Goal: Find specific page/section: Find specific page/section

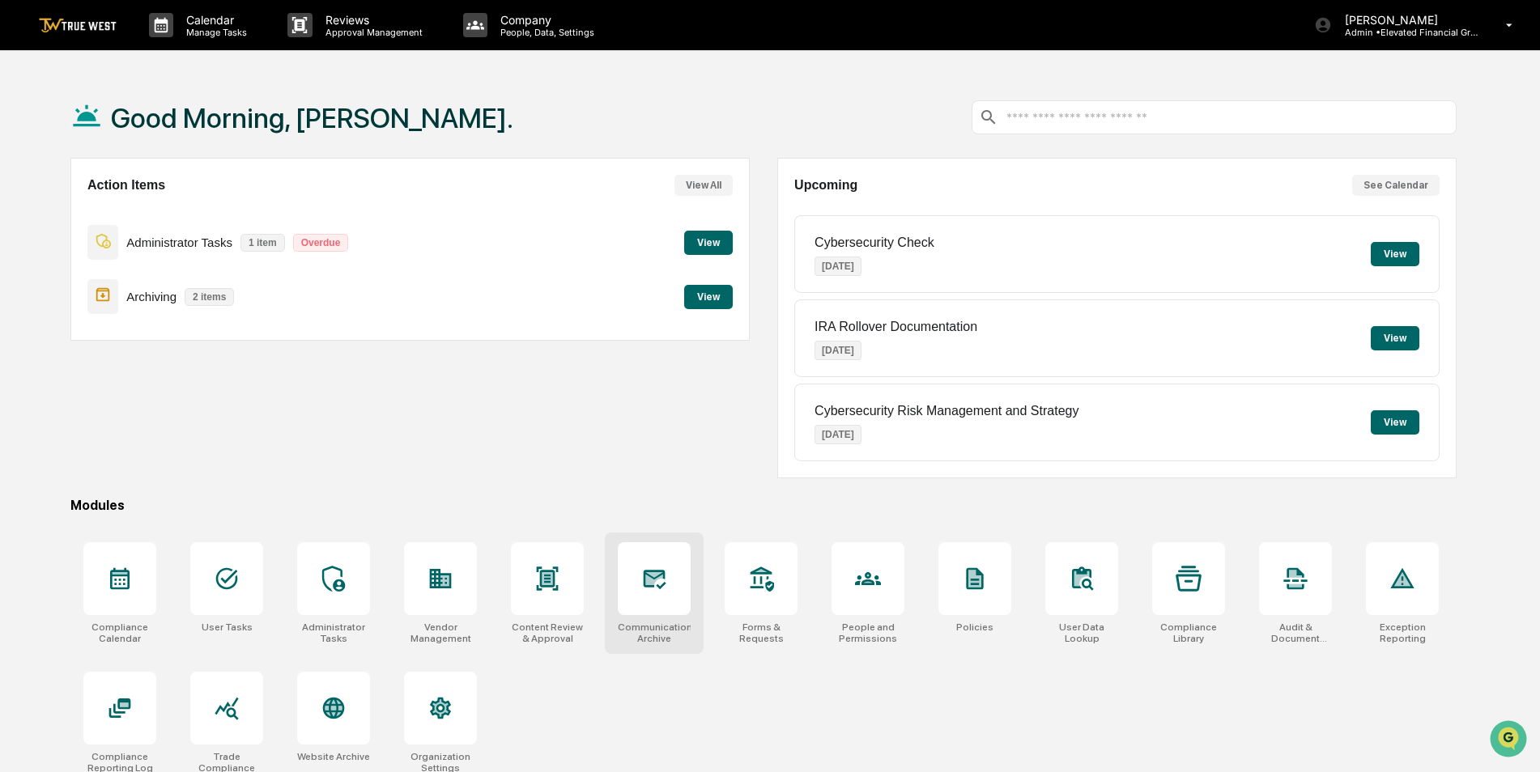
click at [653, 609] on div at bounding box center [654, 578] width 73 height 73
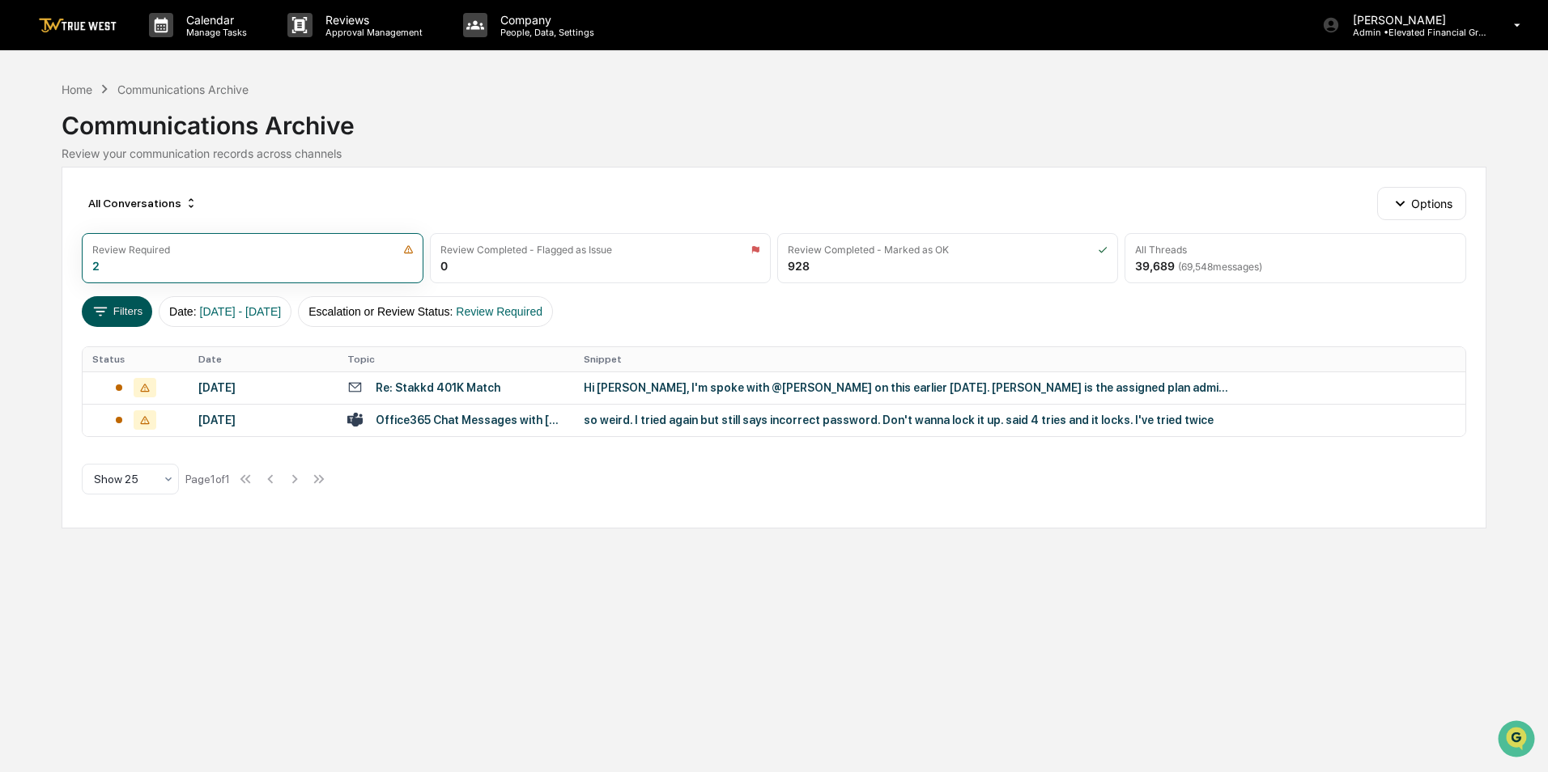
click at [119, 311] on button "Filters" at bounding box center [117, 311] width 70 height 31
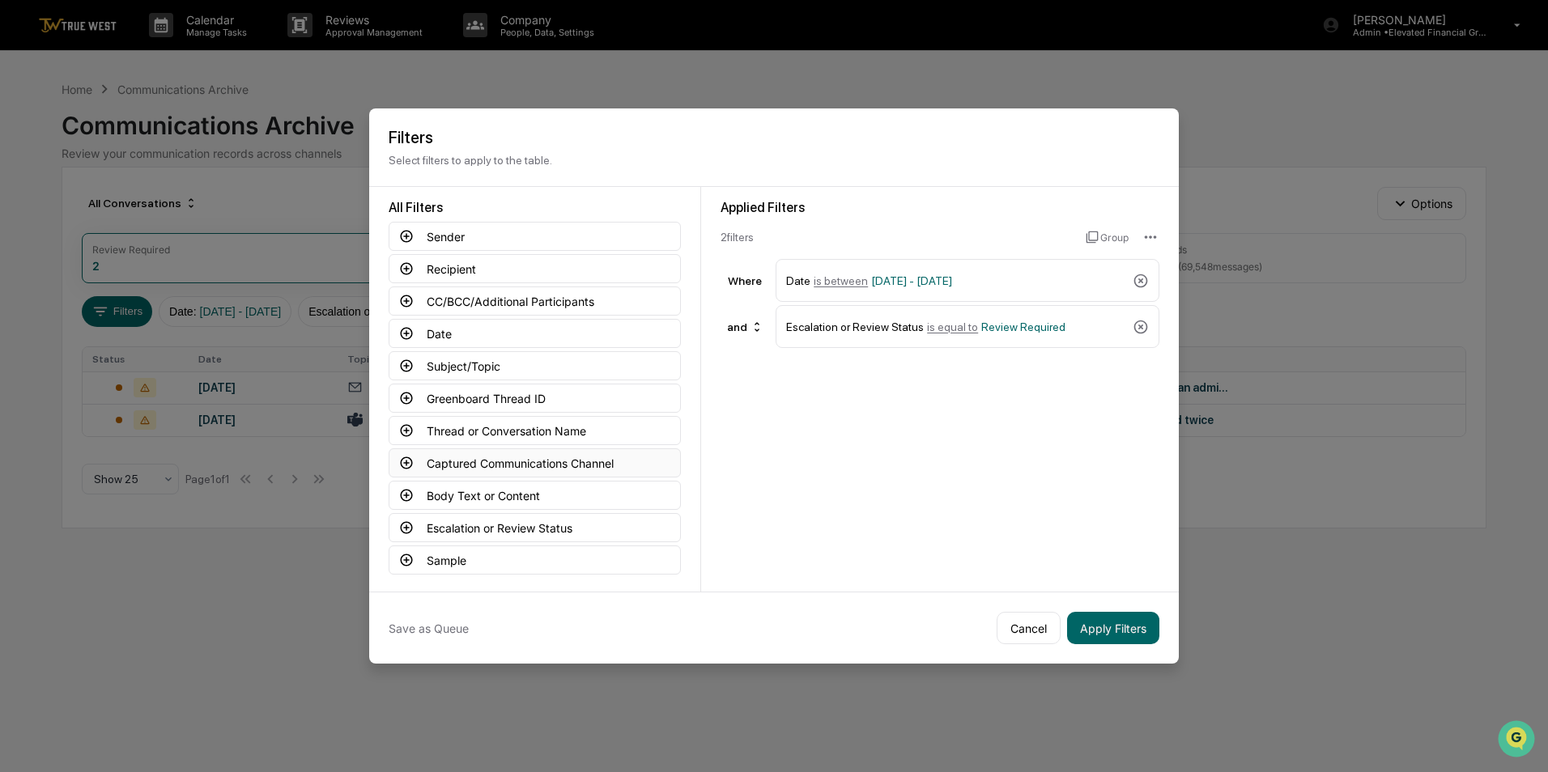
click at [489, 463] on button "Captured Communications Channel" at bounding box center [535, 463] width 292 height 29
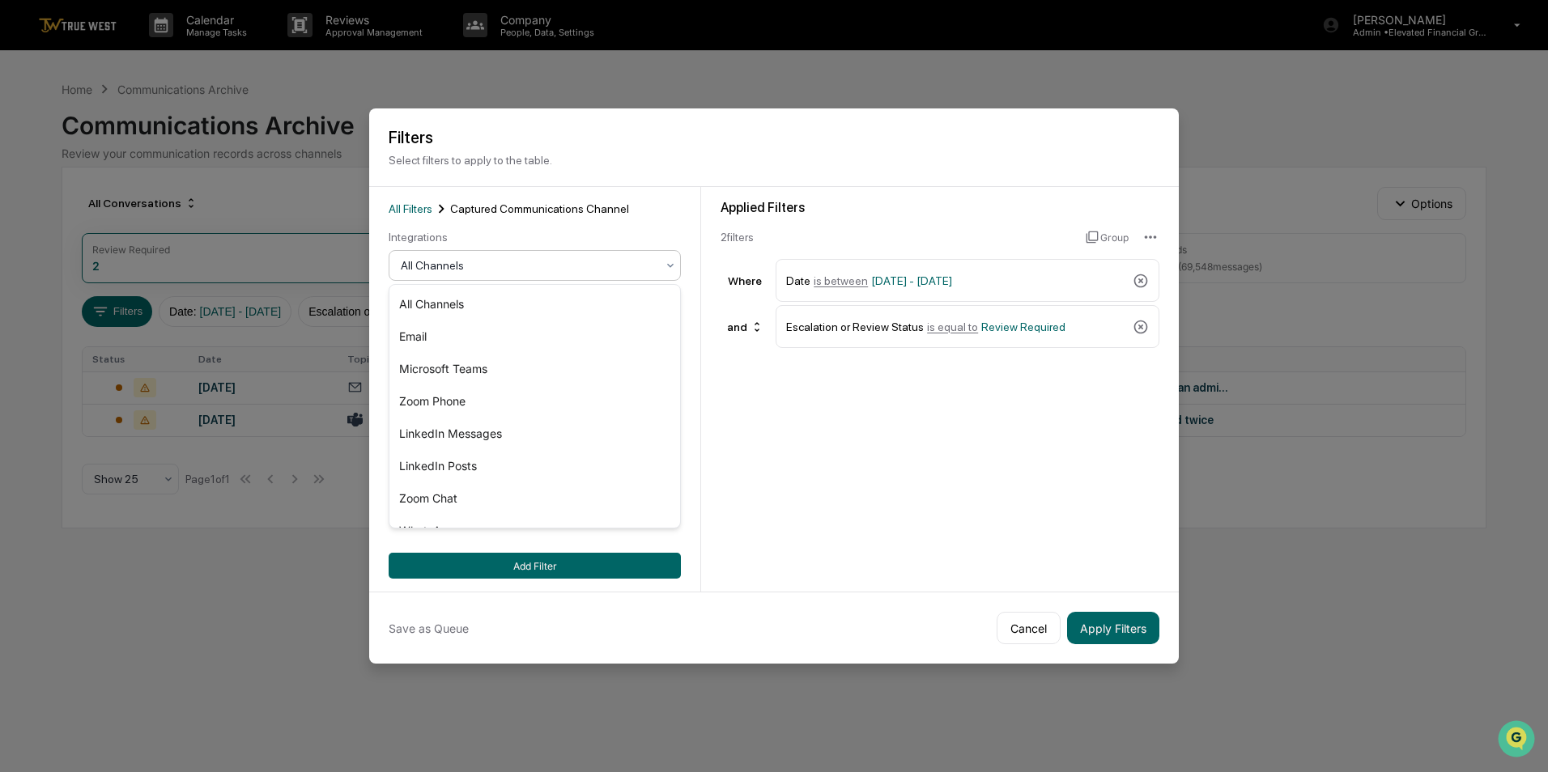
click at [461, 255] on div "All Channels" at bounding box center [528, 265] width 271 height 23
click at [444, 401] on div "Zoom Phone" at bounding box center [534, 401] width 291 height 32
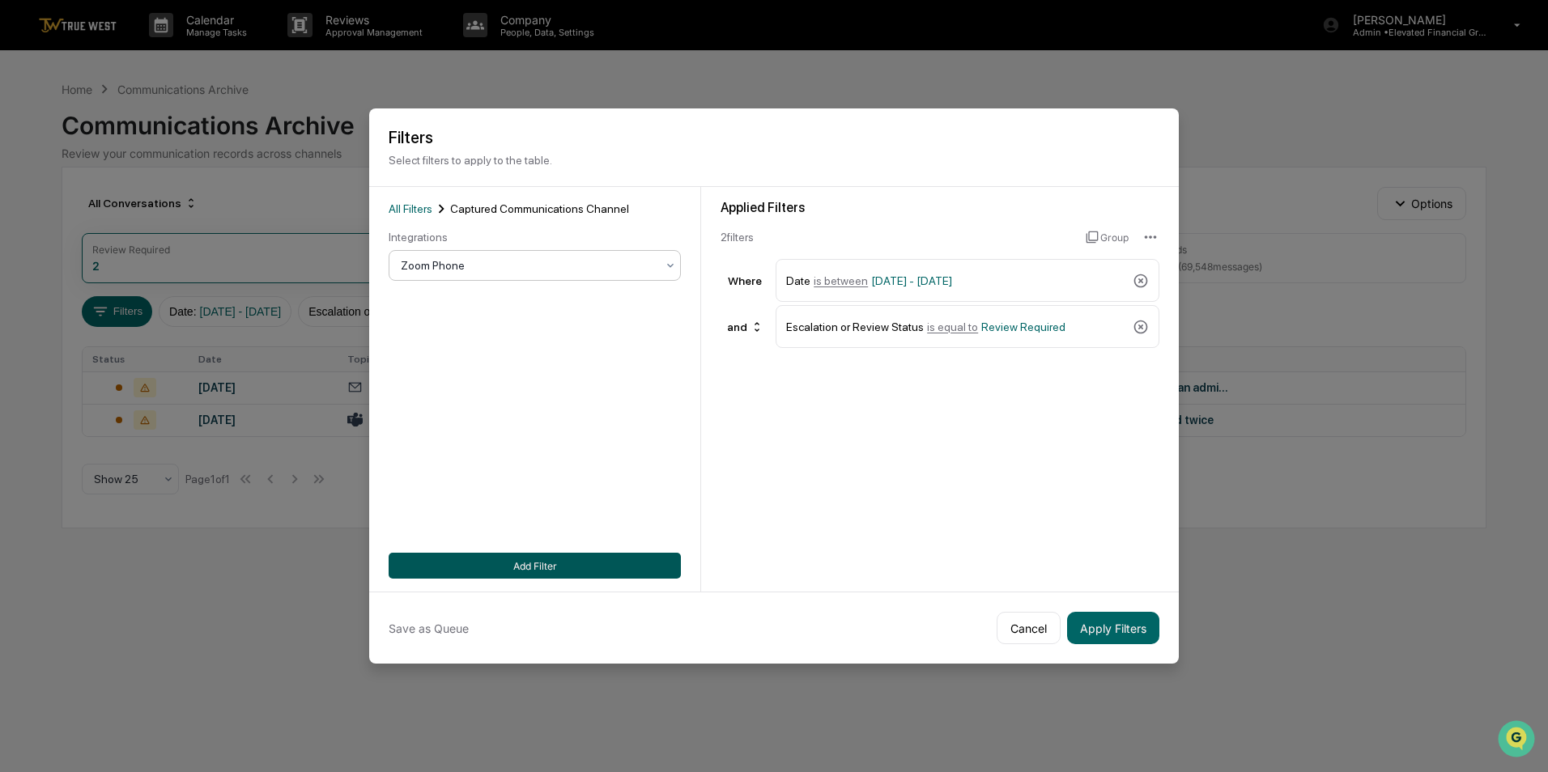
click at [559, 564] on button "Add Filter" at bounding box center [535, 566] width 292 height 26
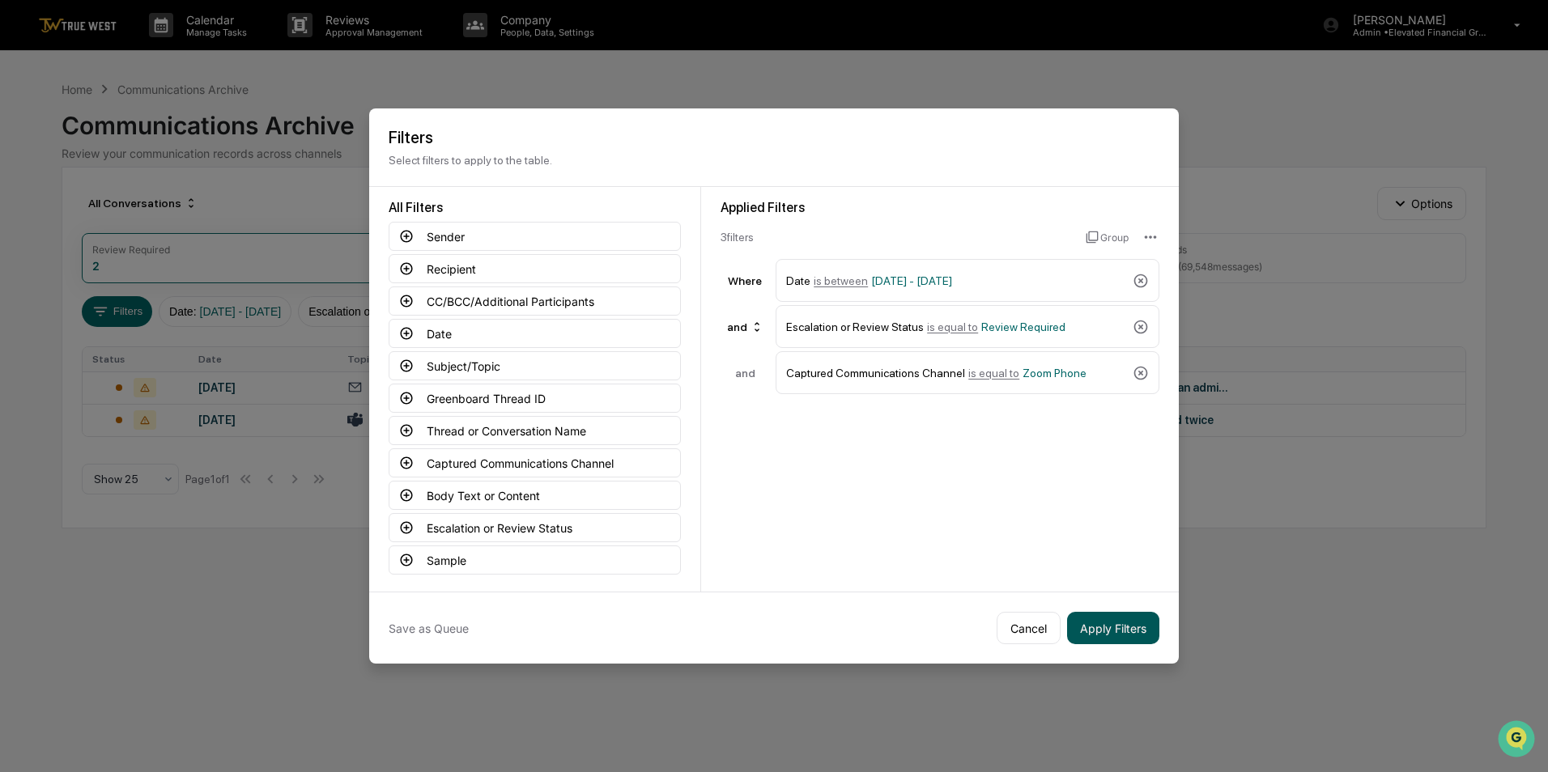
click at [1105, 631] on button "Apply Filters" at bounding box center [1113, 628] width 92 height 32
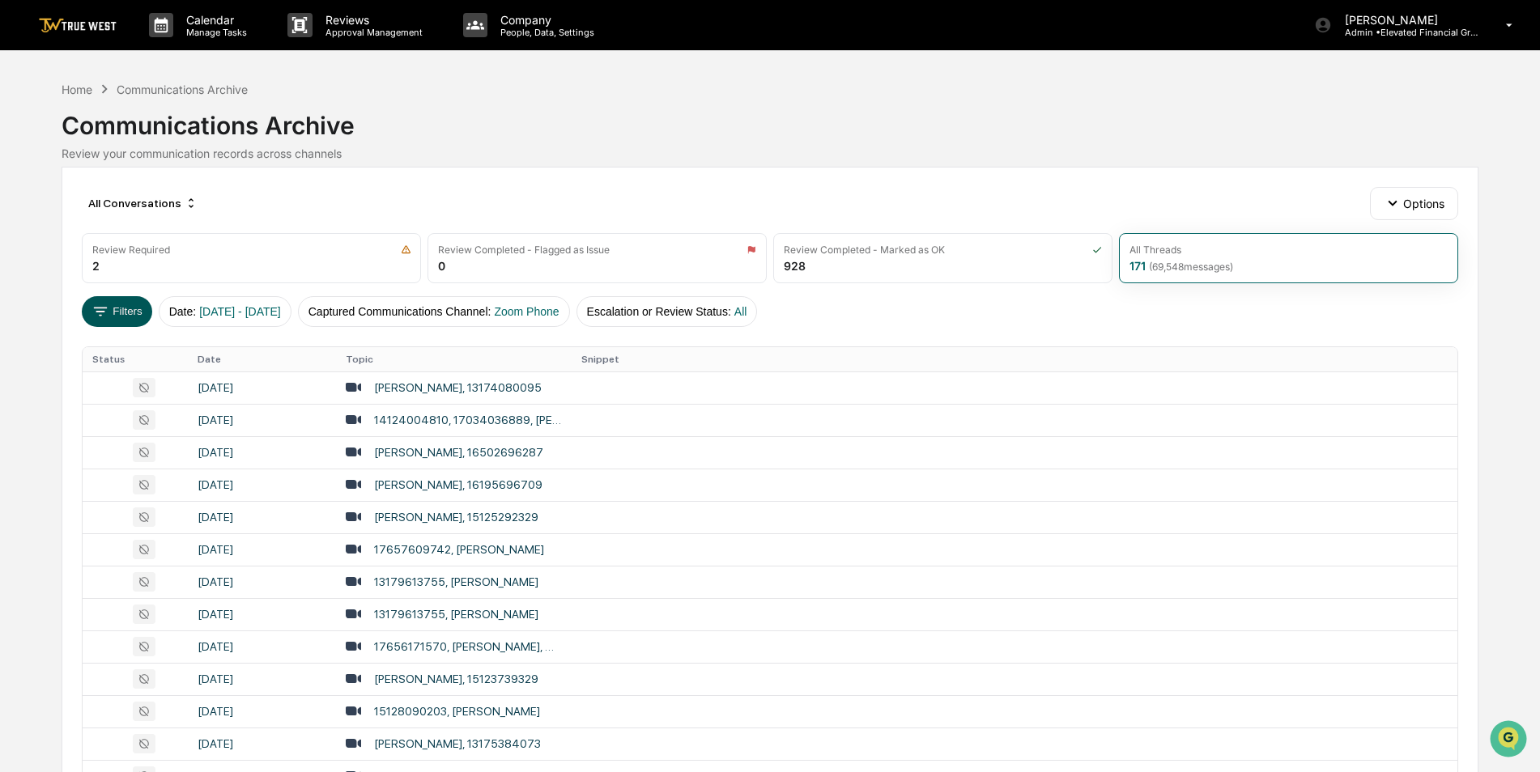
click at [100, 310] on icon at bounding box center [100, 312] width 18 height 18
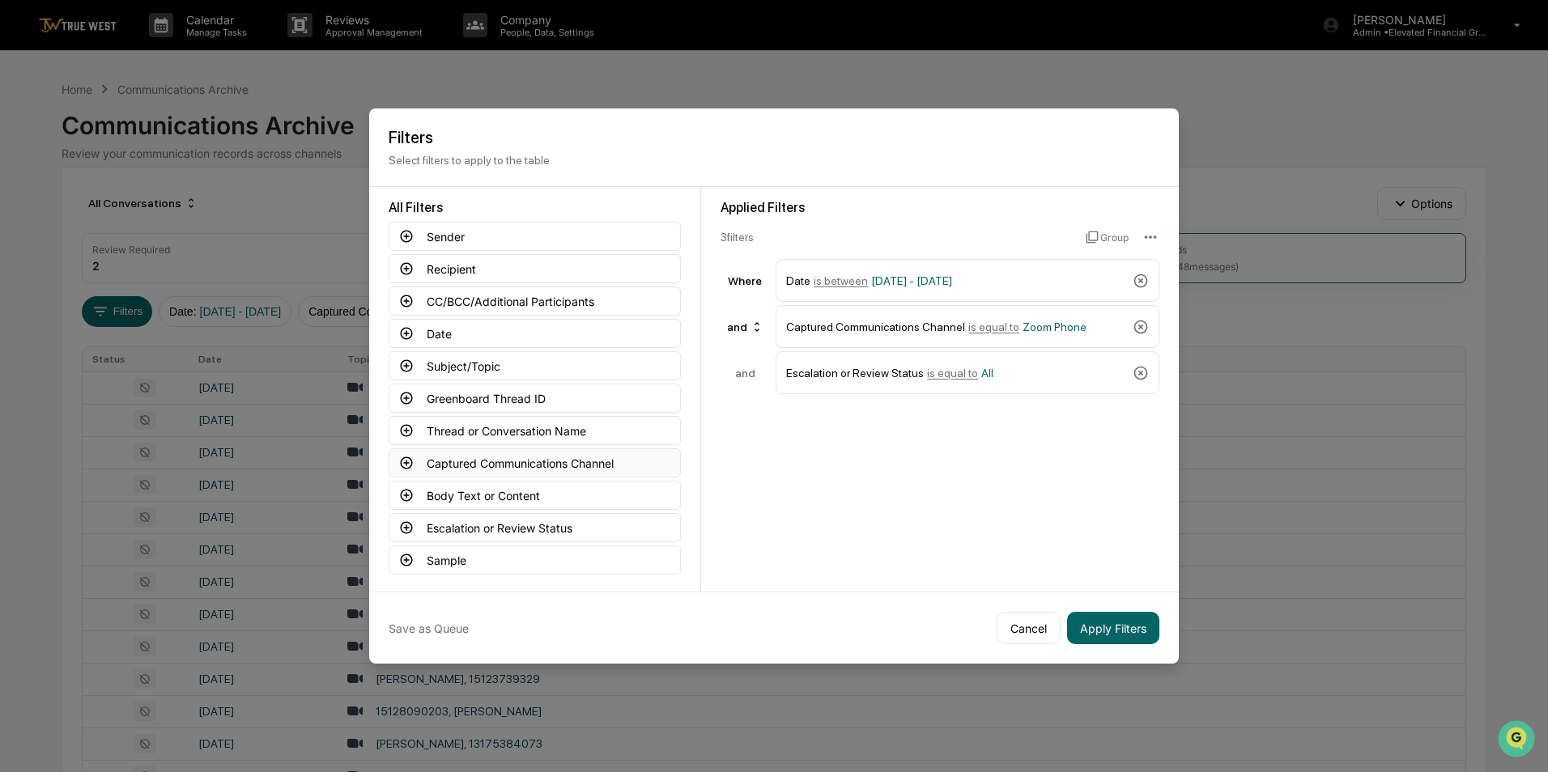
click at [476, 464] on button "Captured Communications Channel" at bounding box center [535, 463] width 292 height 29
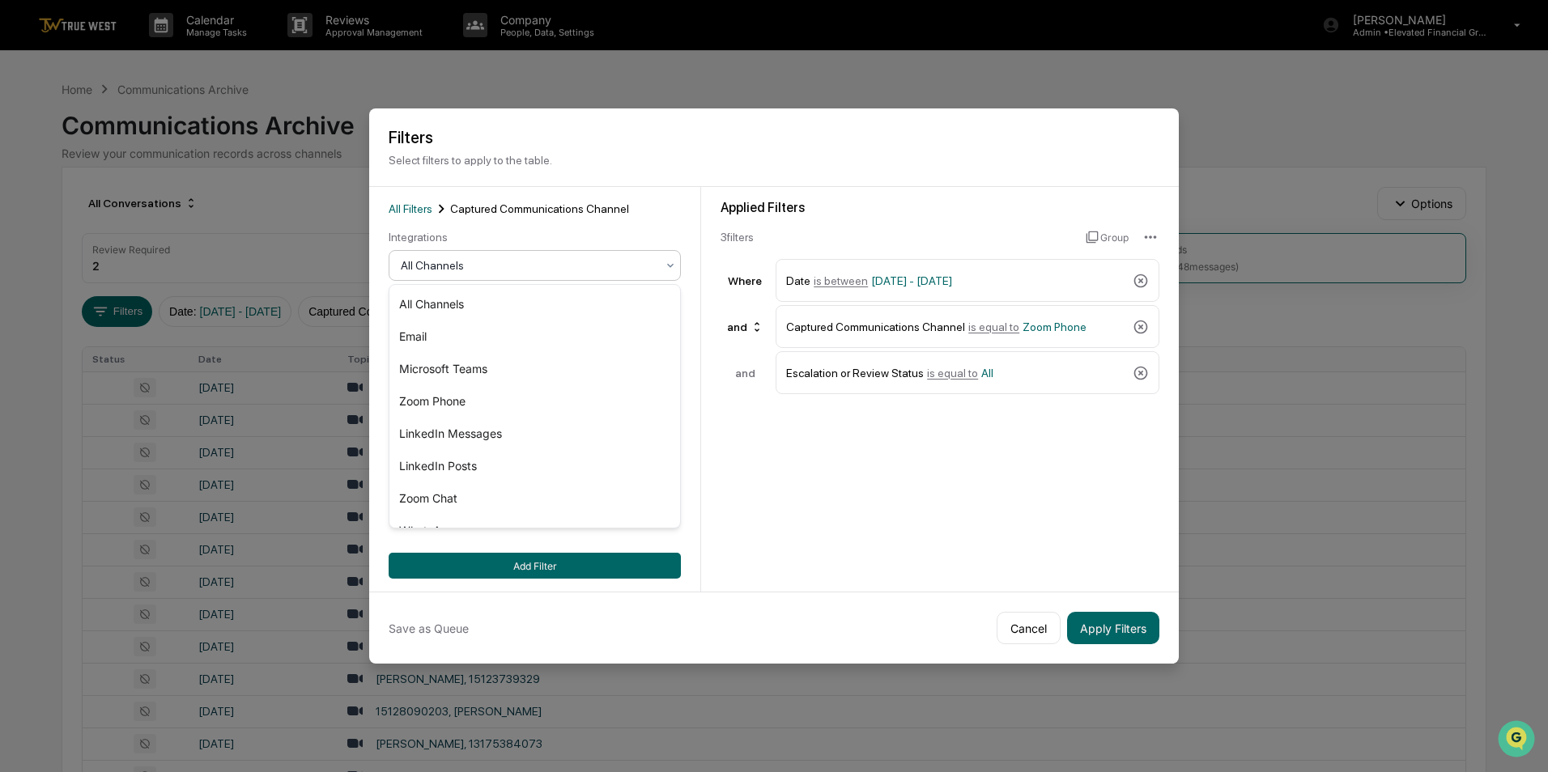
click at [472, 261] on div at bounding box center [528, 265] width 255 height 16
click at [487, 364] on div "Microsoft Teams" at bounding box center [534, 369] width 291 height 32
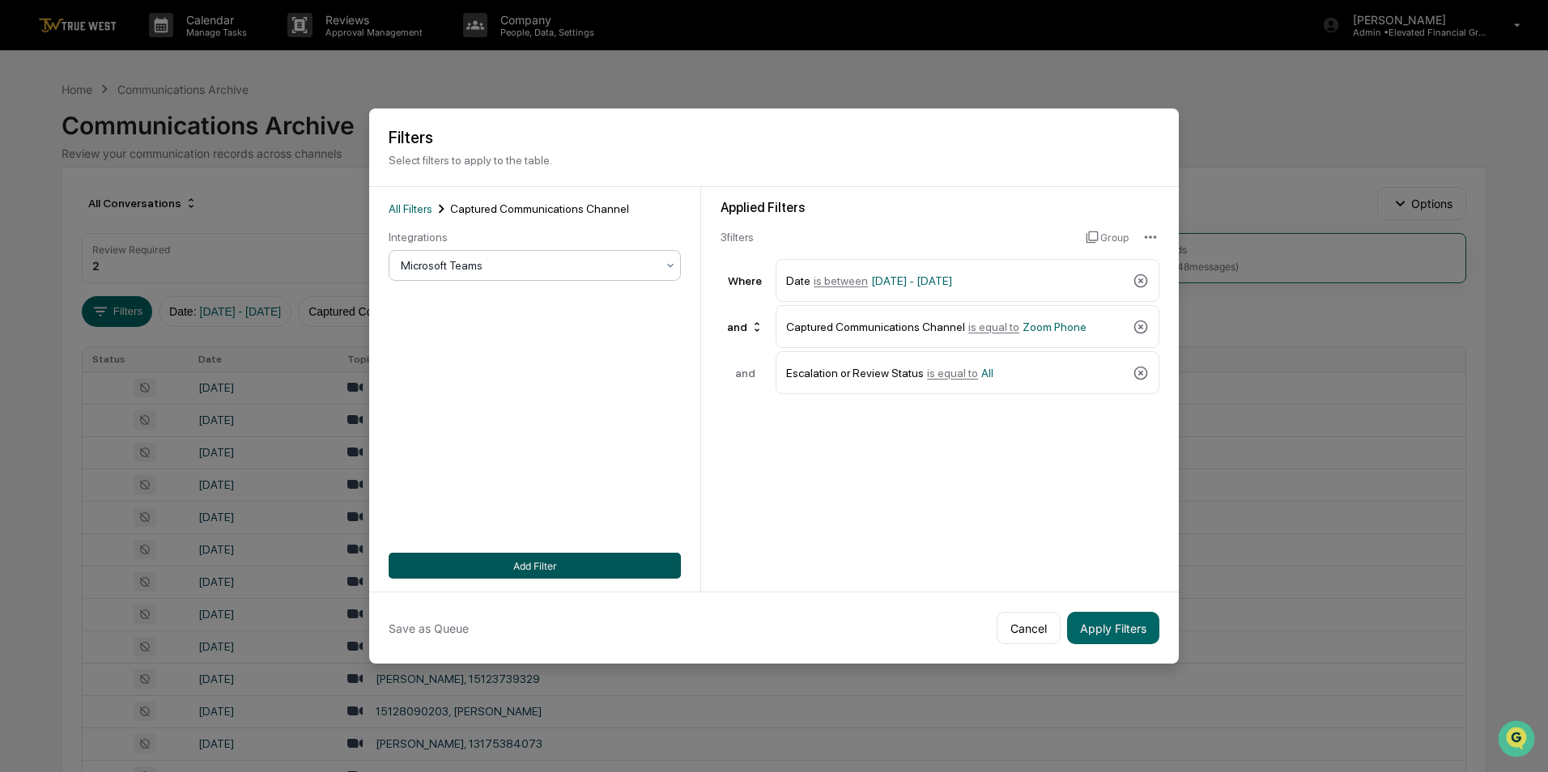
click at [539, 564] on button "Add Filter" at bounding box center [535, 566] width 292 height 26
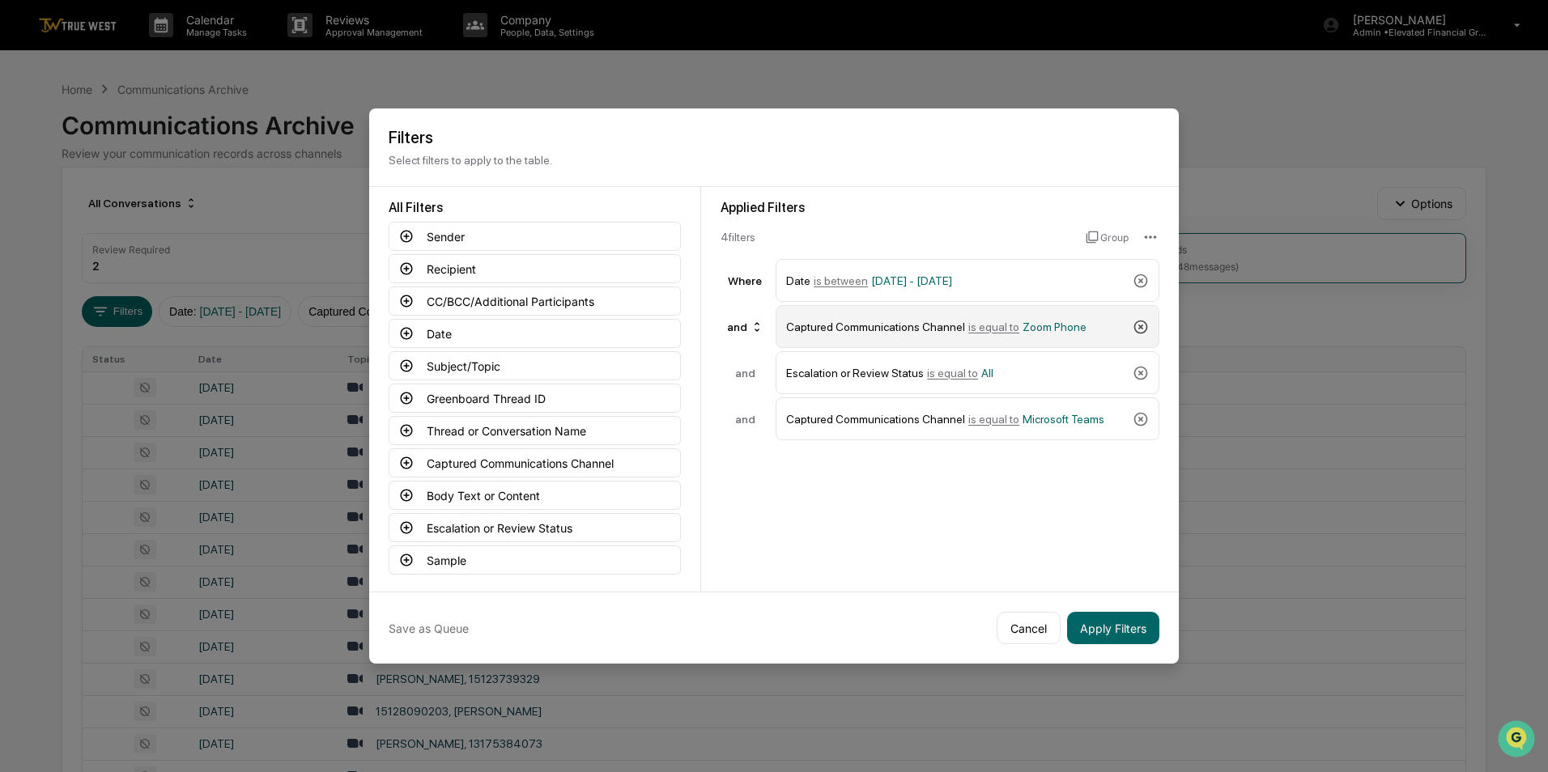
click at [1135, 330] on icon at bounding box center [1141, 327] width 14 height 14
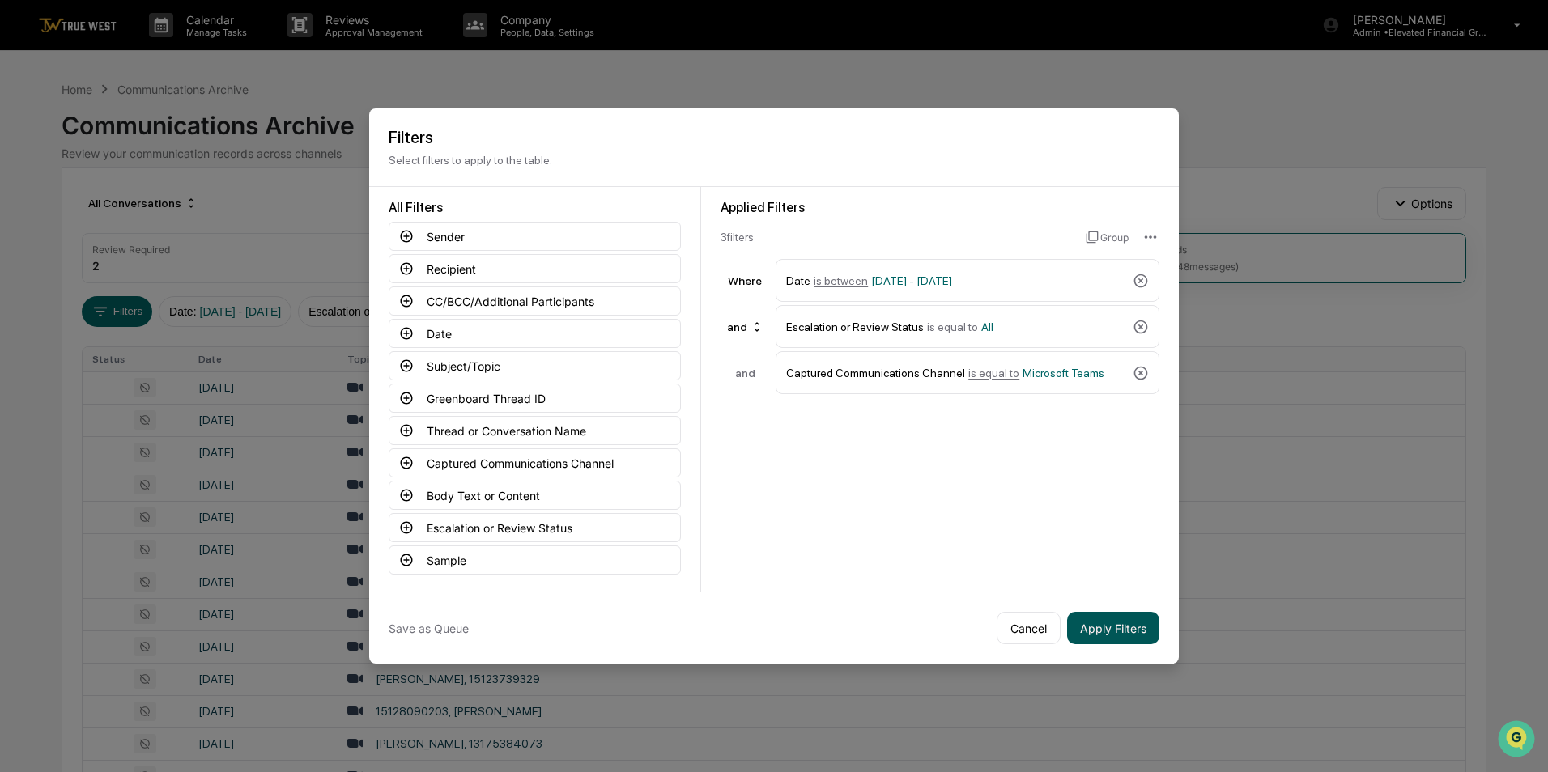
click at [1129, 623] on button "Apply Filters" at bounding box center [1113, 628] width 92 height 32
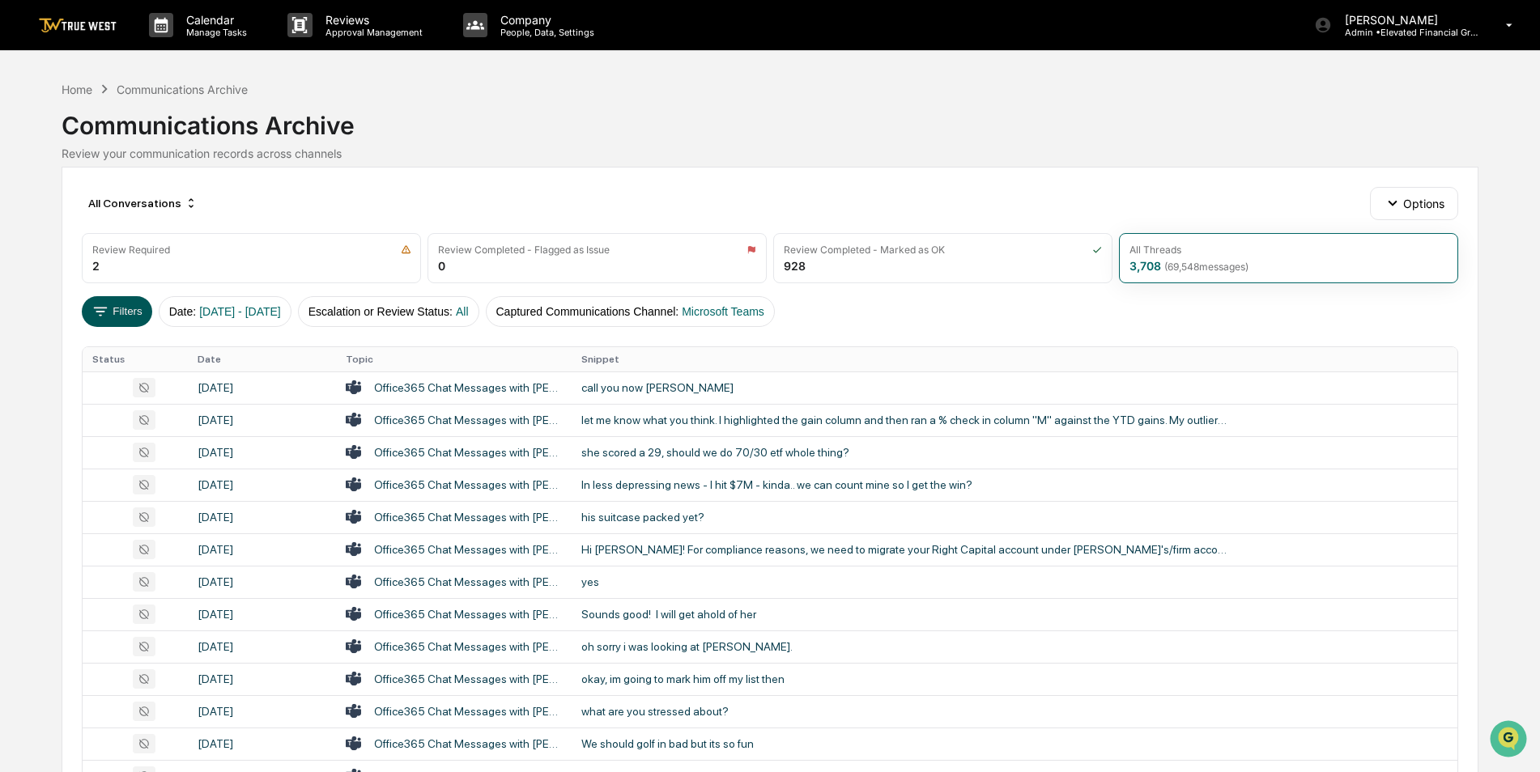
click at [132, 306] on button "Filters" at bounding box center [117, 311] width 70 height 31
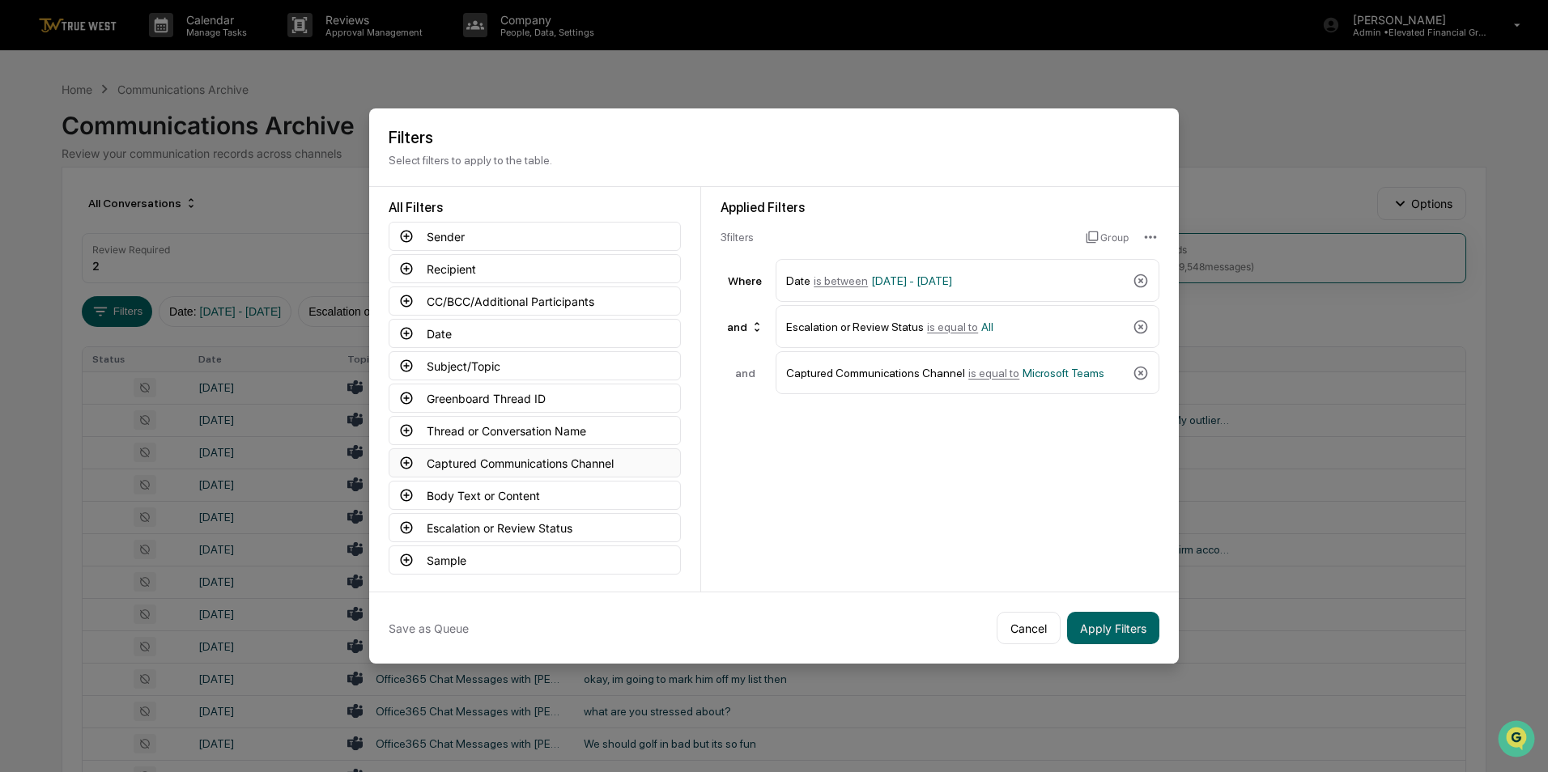
click at [483, 468] on button "Captured Communications Channel" at bounding box center [535, 463] width 292 height 29
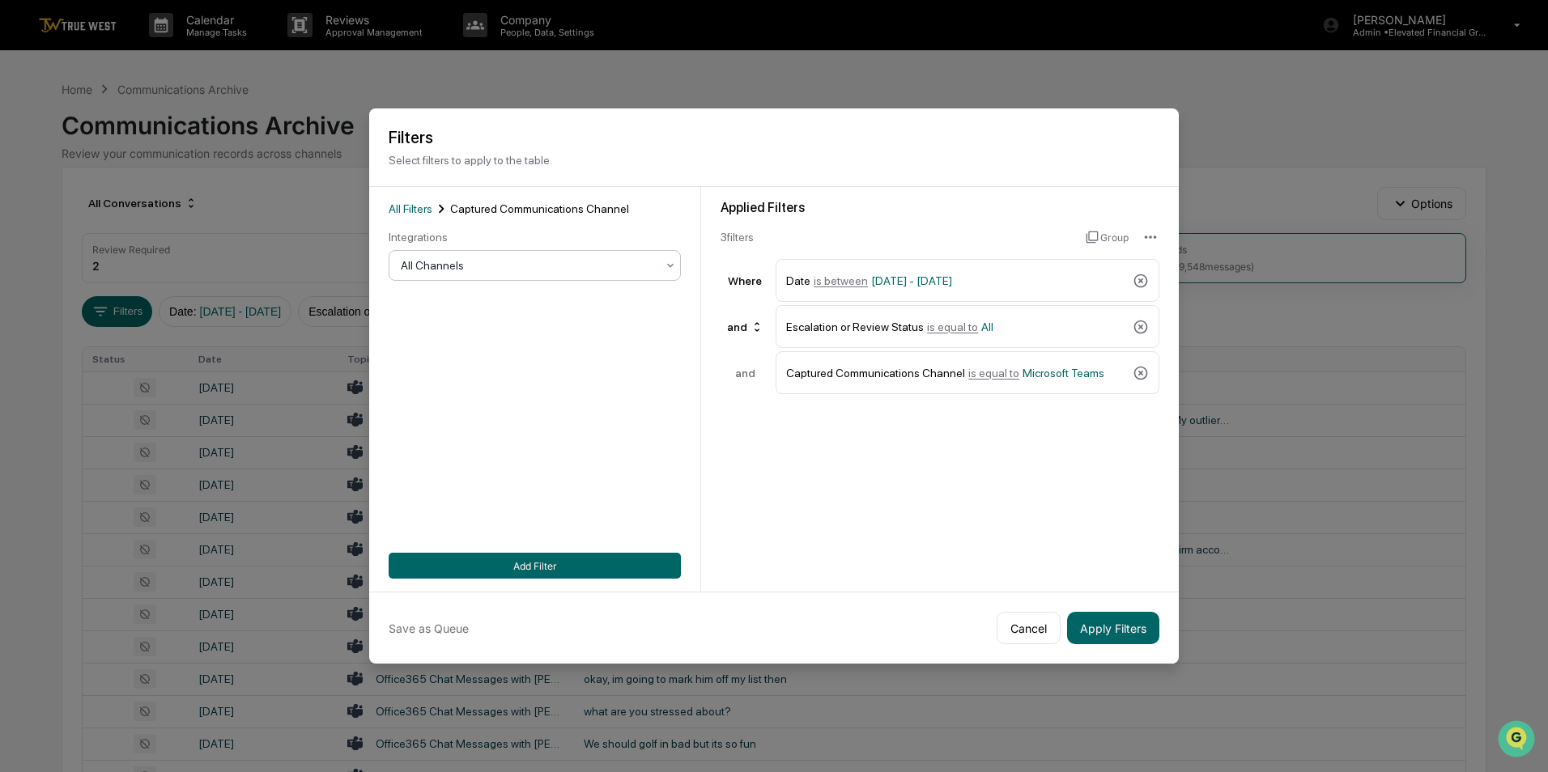
click at [650, 263] on div at bounding box center [528, 265] width 255 height 16
drag, startPoint x: 665, startPoint y: 164, endPoint x: 552, endPoint y: 268, distance: 153.0
click at [552, 268] on div at bounding box center [528, 265] width 255 height 16
drag, startPoint x: 547, startPoint y: 296, endPoint x: 724, endPoint y: 144, distance: 233.2
click at [1024, 633] on button "Cancel" at bounding box center [1029, 628] width 64 height 32
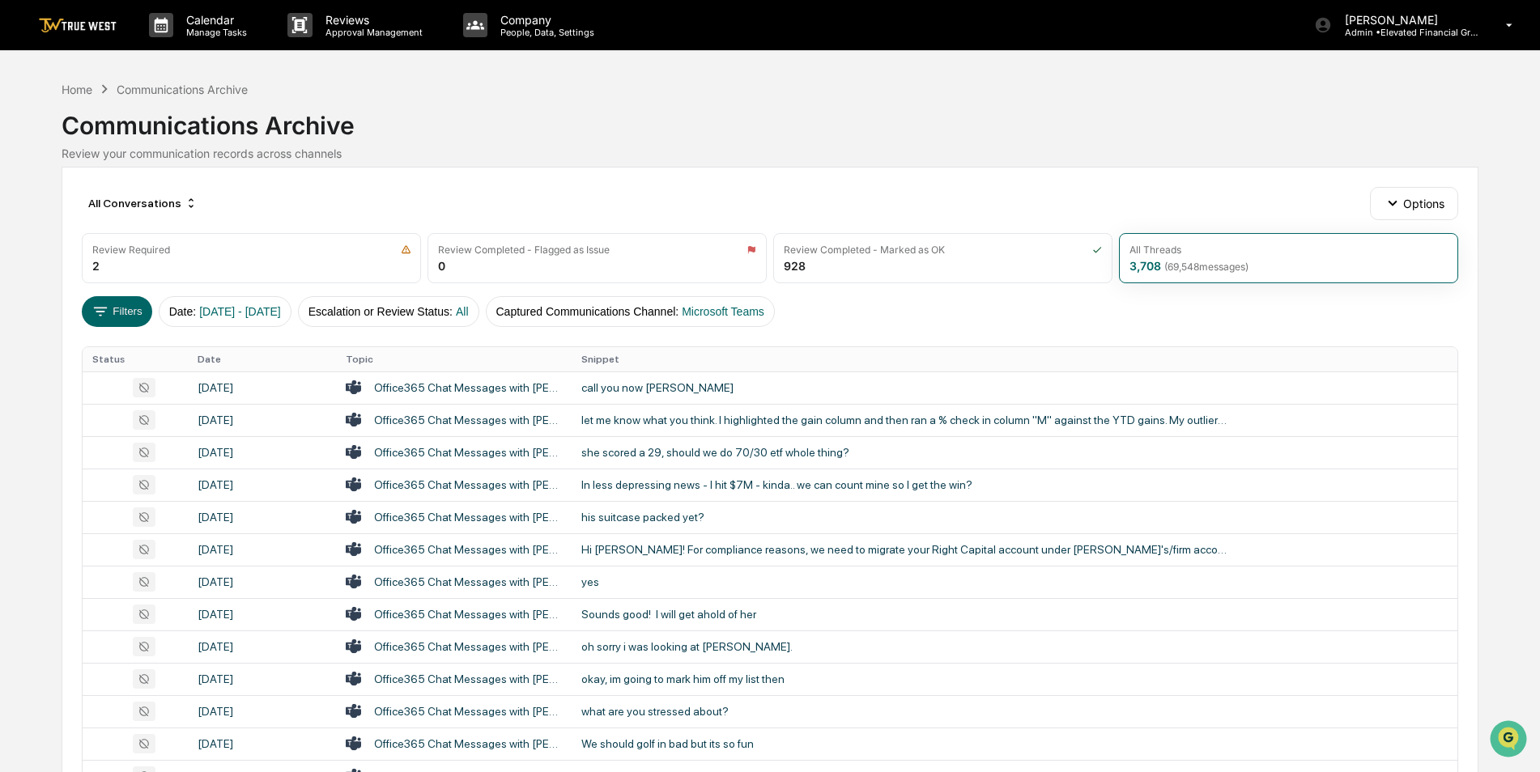
click at [829, 151] on div "Review your communication records across channels" at bounding box center [770, 154] width 1417 height 14
click at [1395, 19] on p "[PERSON_NAME]" at bounding box center [1407, 20] width 151 height 14
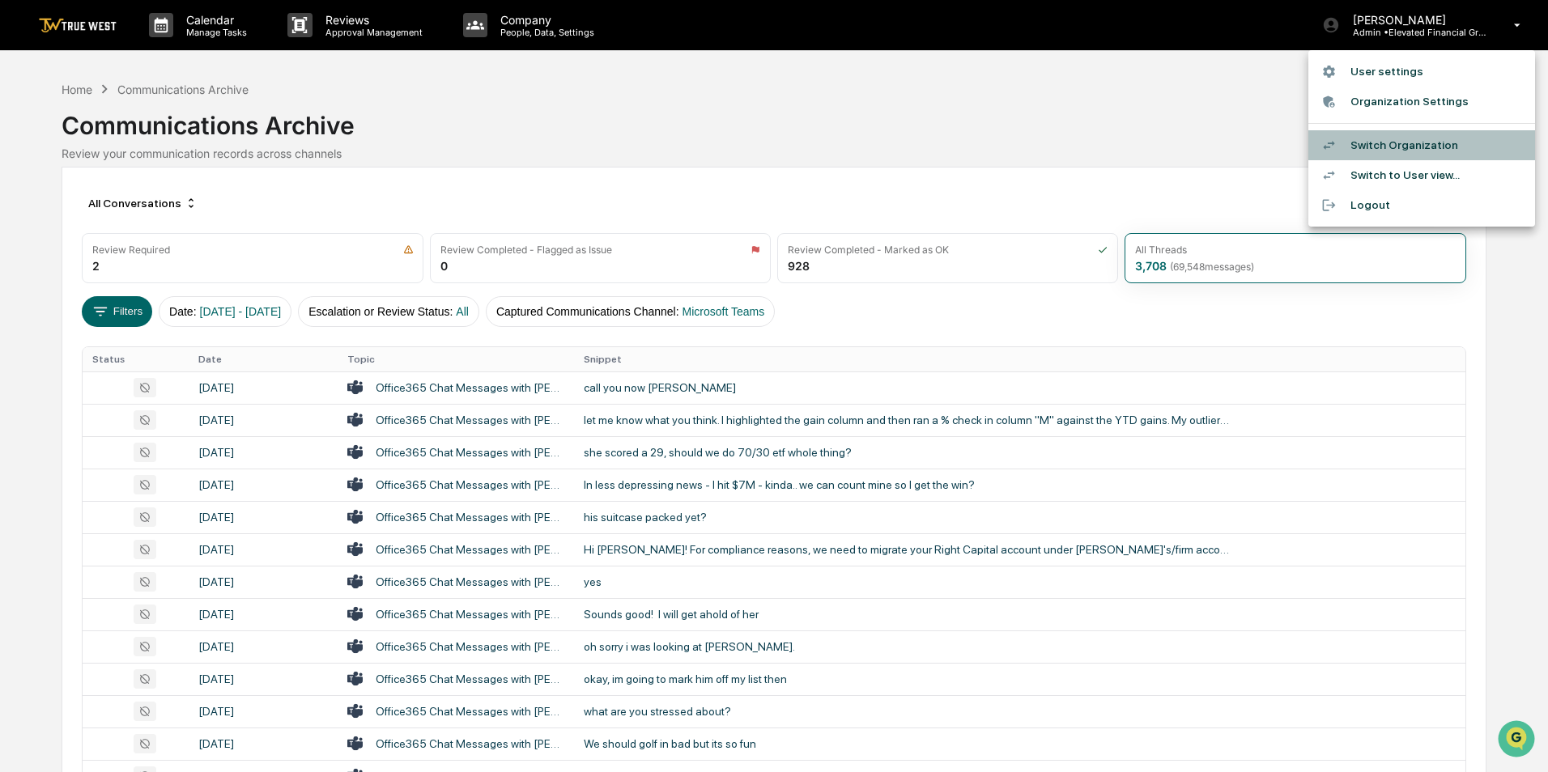
click at [1378, 145] on li "Switch Organization" at bounding box center [1421, 145] width 227 height 30
